Goal: Information Seeking & Learning: Find specific fact

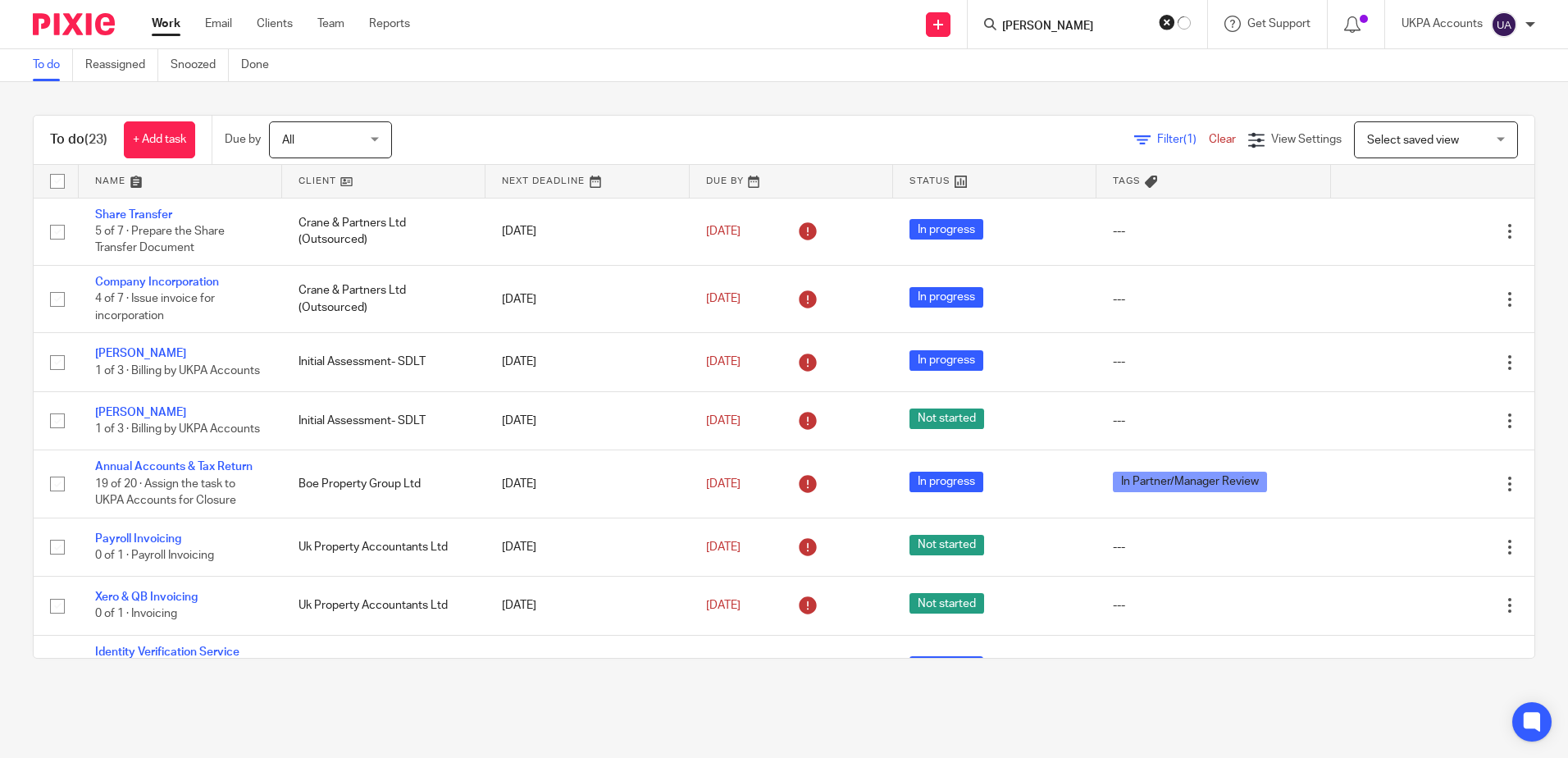
click button "submit" at bounding box center [0, 0] width 0 height 0
click at [1086, 24] on input "[PERSON_NAME]" at bounding box center [1084, 27] width 147 height 15
type input "[PERSON_NAME]"
click at [1095, 26] on input "[PERSON_NAME]" at bounding box center [1084, 27] width 147 height 15
drag, startPoint x: 1099, startPoint y: 25, endPoint x: 935, endPoint y: 11, distance: 164.6
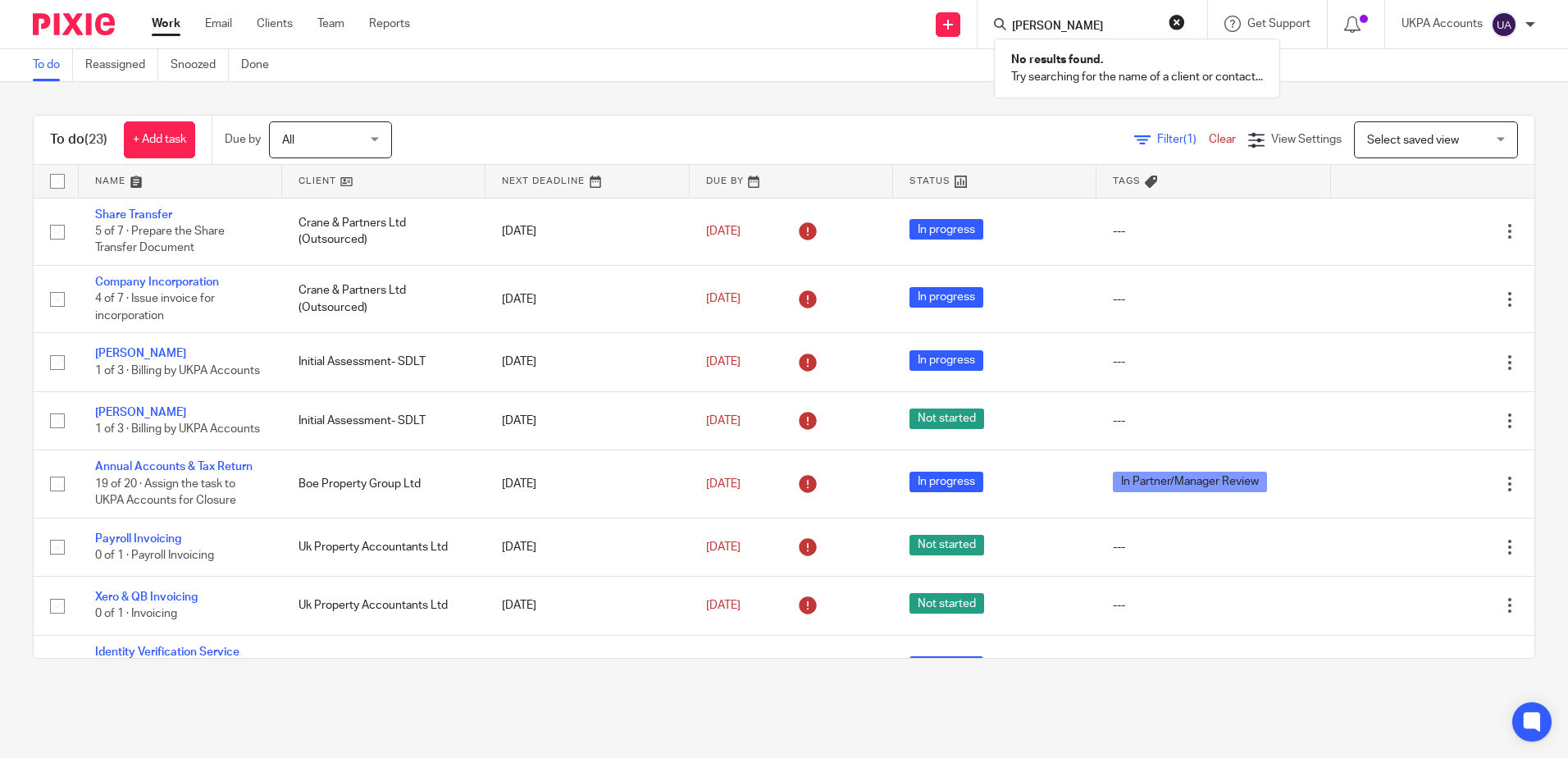
click at [935, 11] on div "Send new email Create task Add client [PERSON_NAME] No results found. Try searc…" at bounding box center [1001, 24] width 1133 height 49
paste input "ARORA HEALTH CARE LIMITED"
type input "ARORA HEALTH CARE LIMITED"
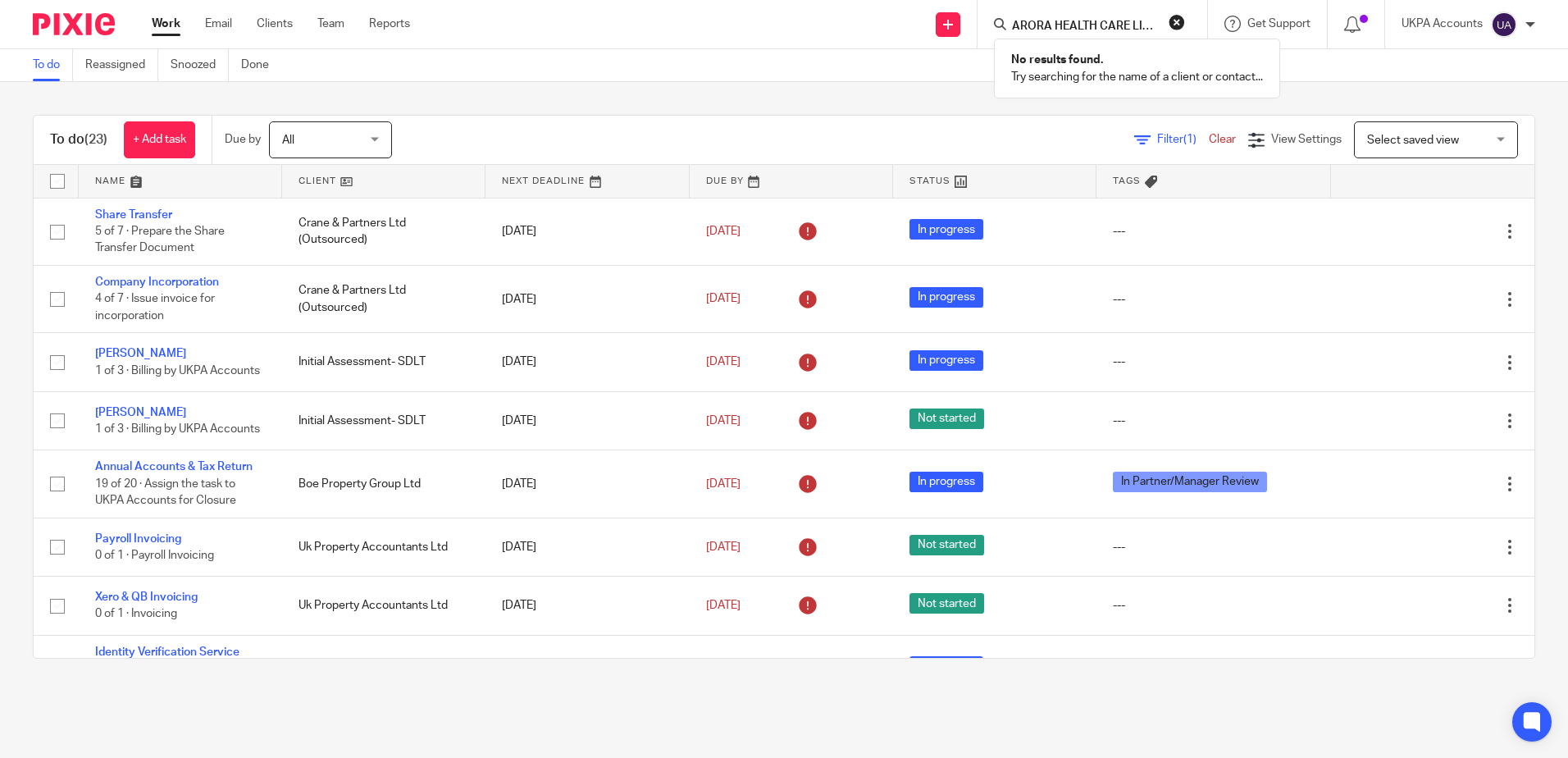
click at [1180, 23] on button "reset" at bounding box center [1176, 22] width 16 height 16
click at [1102, 25] on input "Search" at bounding box center [1084, 27] width 147 height 15
paste input "[PERSON_NAME]"
type input "[PERSON_NAME]"
click at [1170, 26] on button "reset" at bounding box center [1176, 22] width 16 height 16
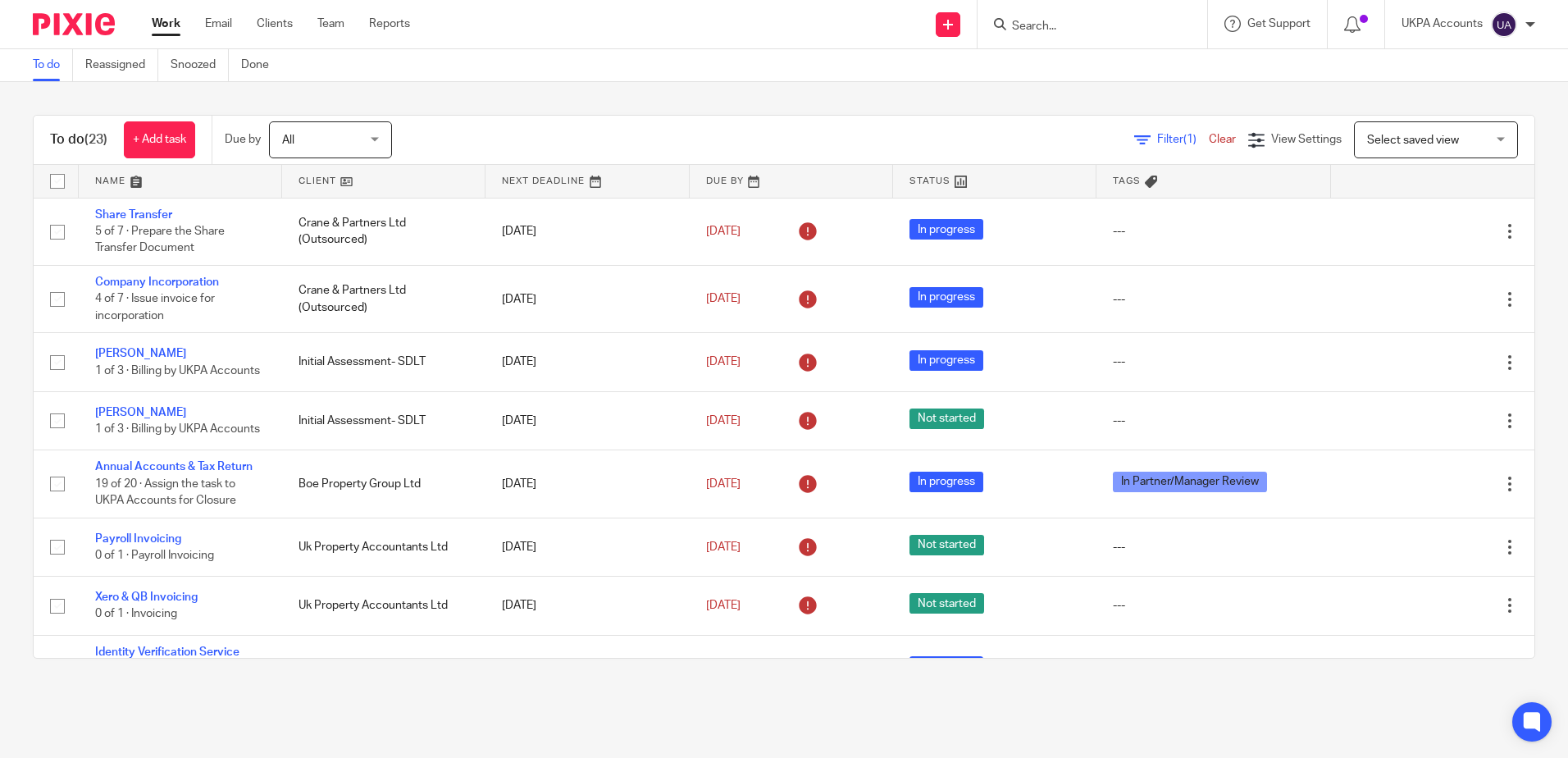
click at [953, 101] on div "To do (23) + Add task Due by All All [DATE] [DATE] This week Next week This mon…" at bounding box center [784, 386] width 1568 height 610
drag, startPoint x: 865, startPoint y: 98, endPoint x: 853, endPoint y: 89, distance: 15.0
click at [865, 98] on div "To do (23) + Add task Due by All All [DATE] [DATE] This week Next week This mon…" at bounding box center [784, 386] width 1568 height 610
